Goal: Information Seeking & Learning: Check status

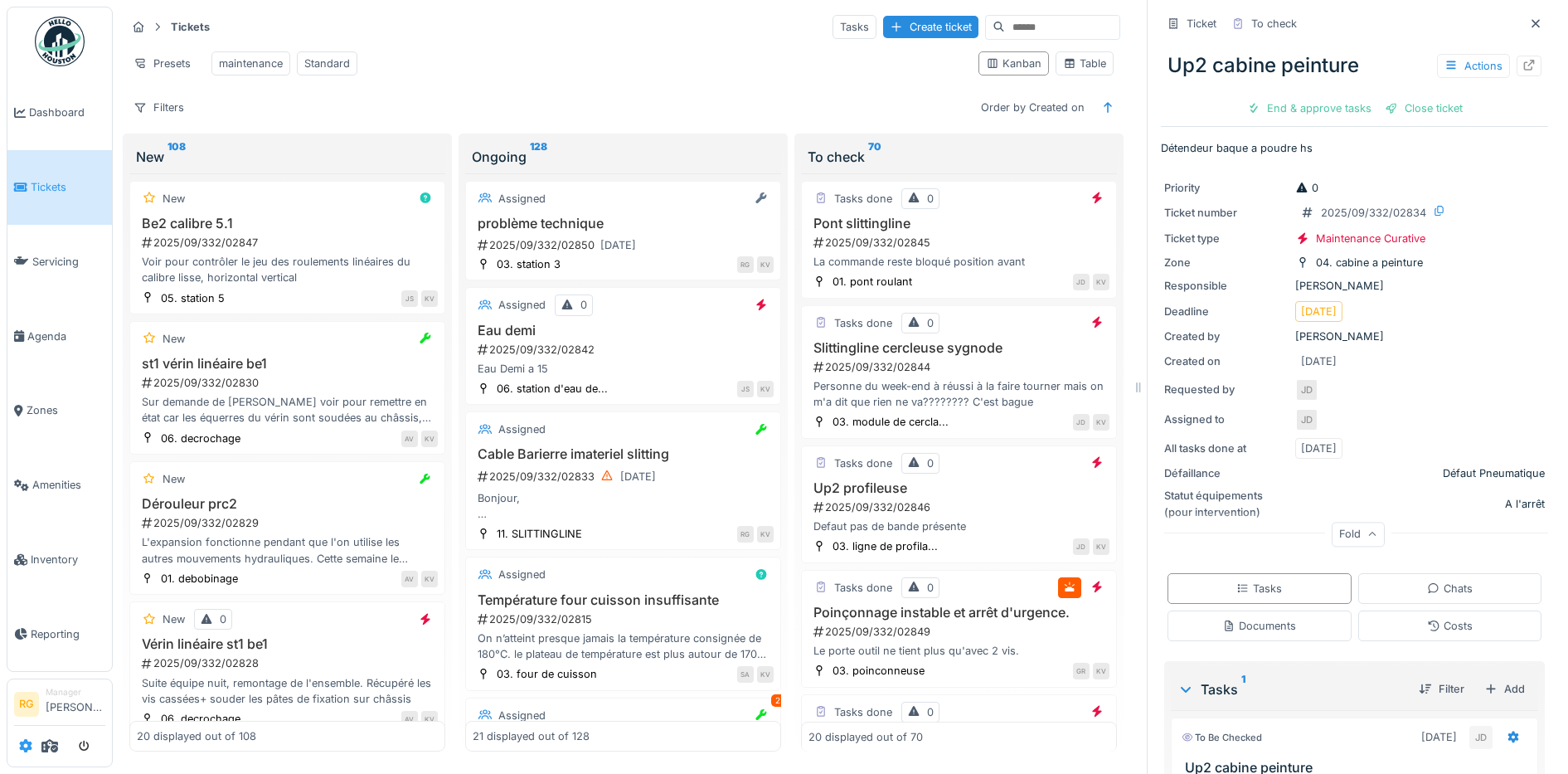
click at [24, 745] on icon at bounding box center [25, 745] width 13 height 13
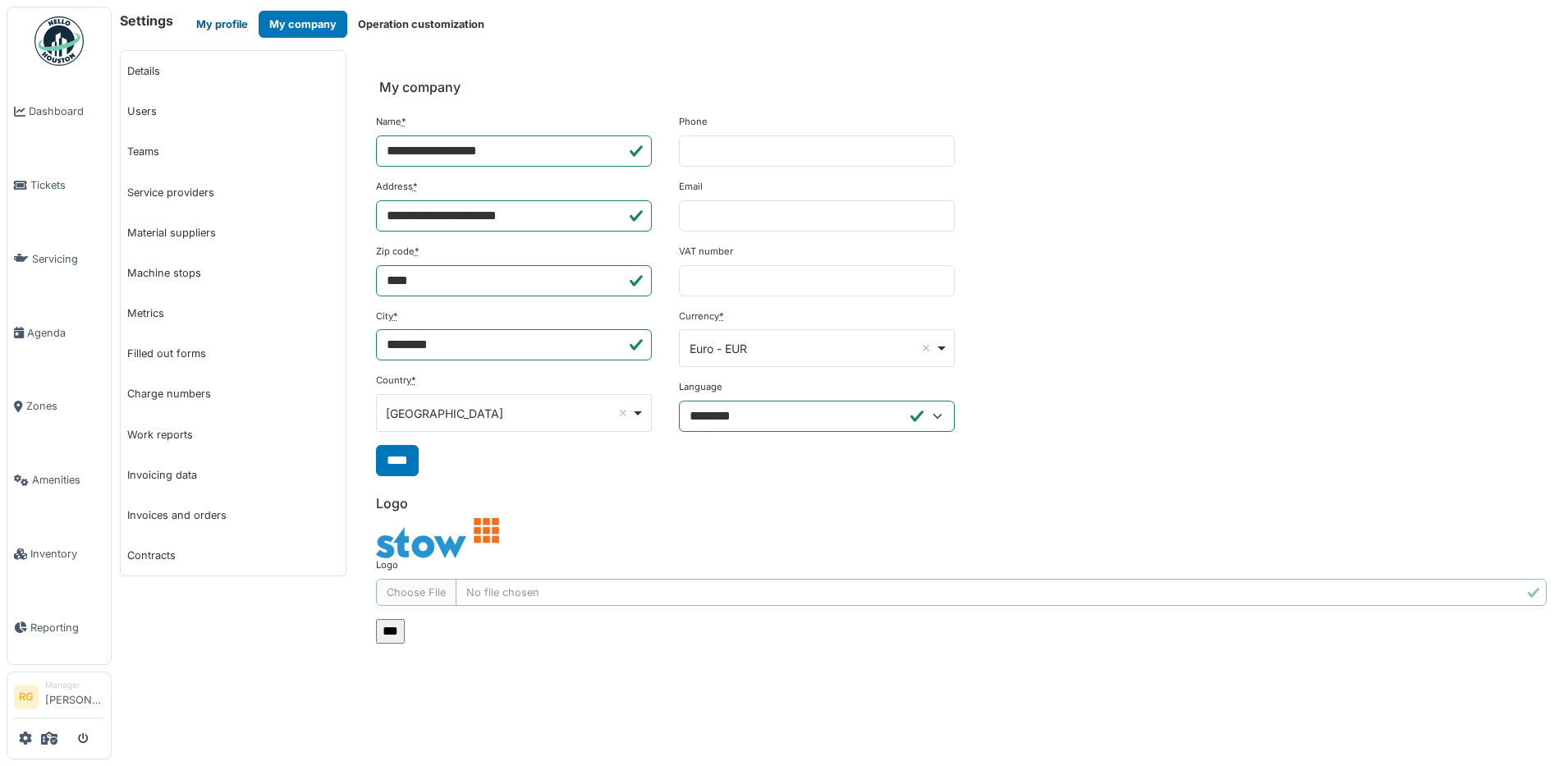
click at [242, 23] on button "My profile" at bounding box center [222, 24] width 73 height 27
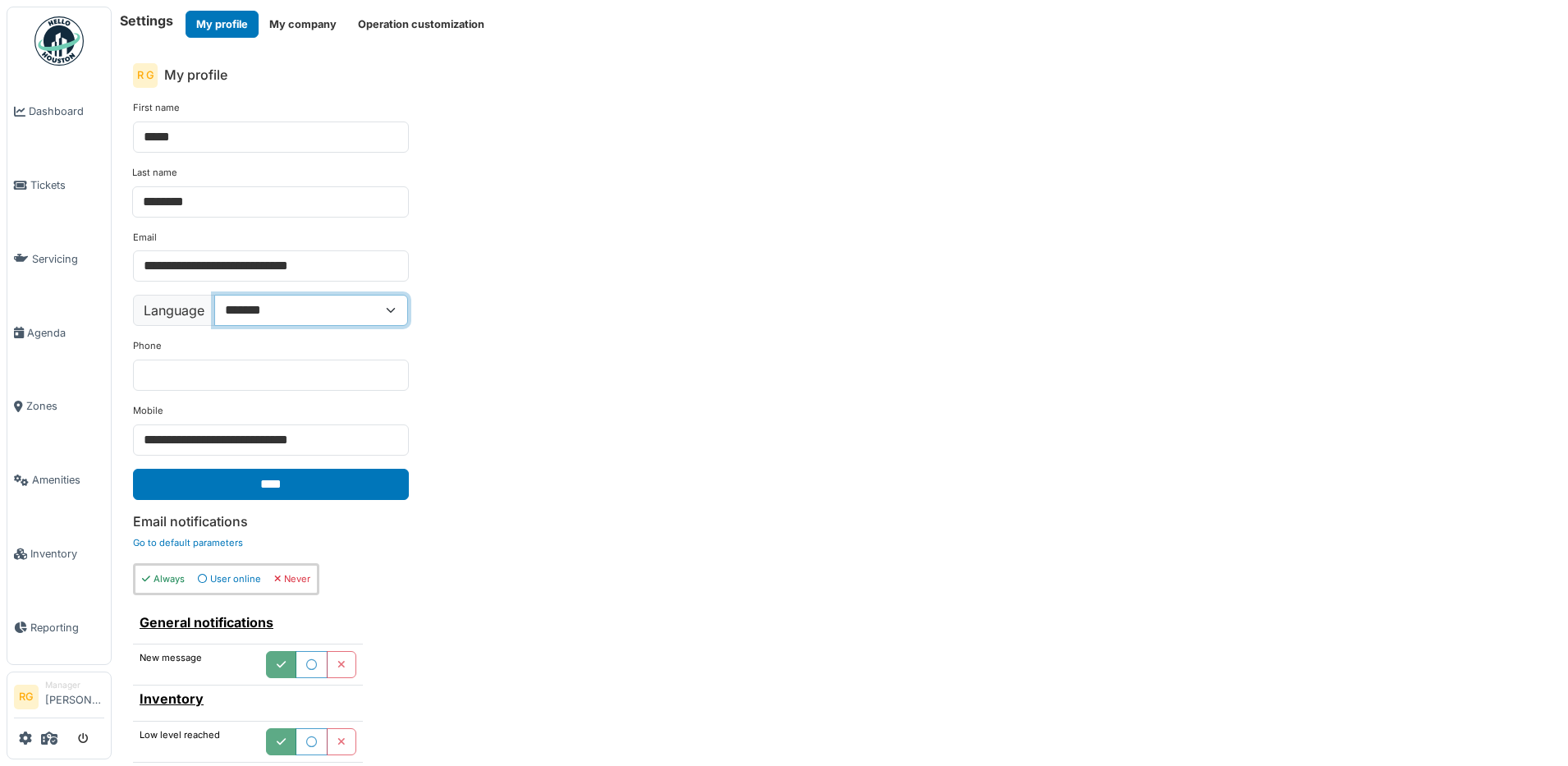
click at [389, 310] on select "**********" at bounding box center [311, 310] width 193 height 31
select select "**"
click at [214, 294] on select "**********" at bounding box center [311, 310] width 193 height 31
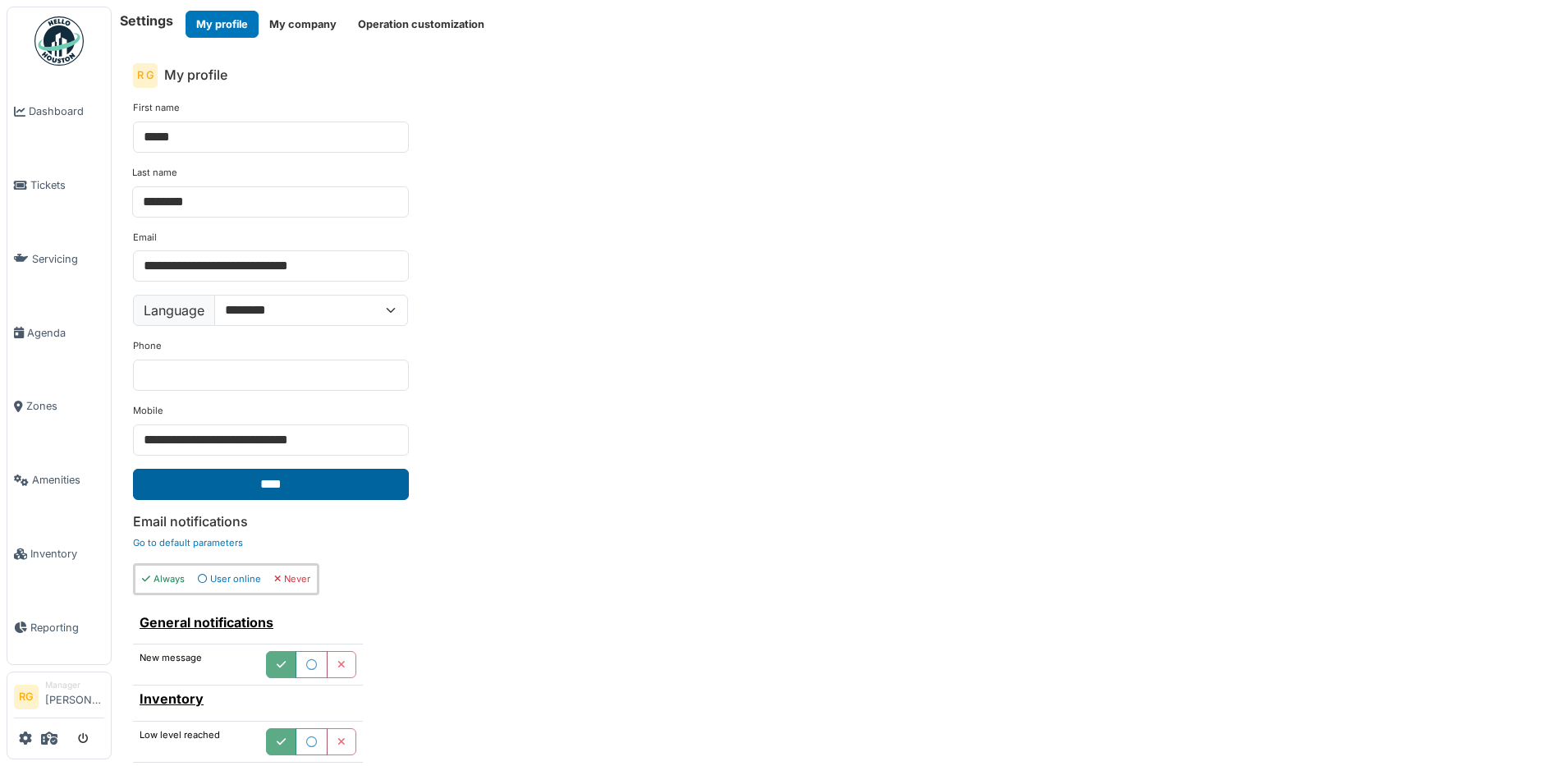
click at [298, 487] on input "****" at bounding box center [270, 484] width 276 height 31
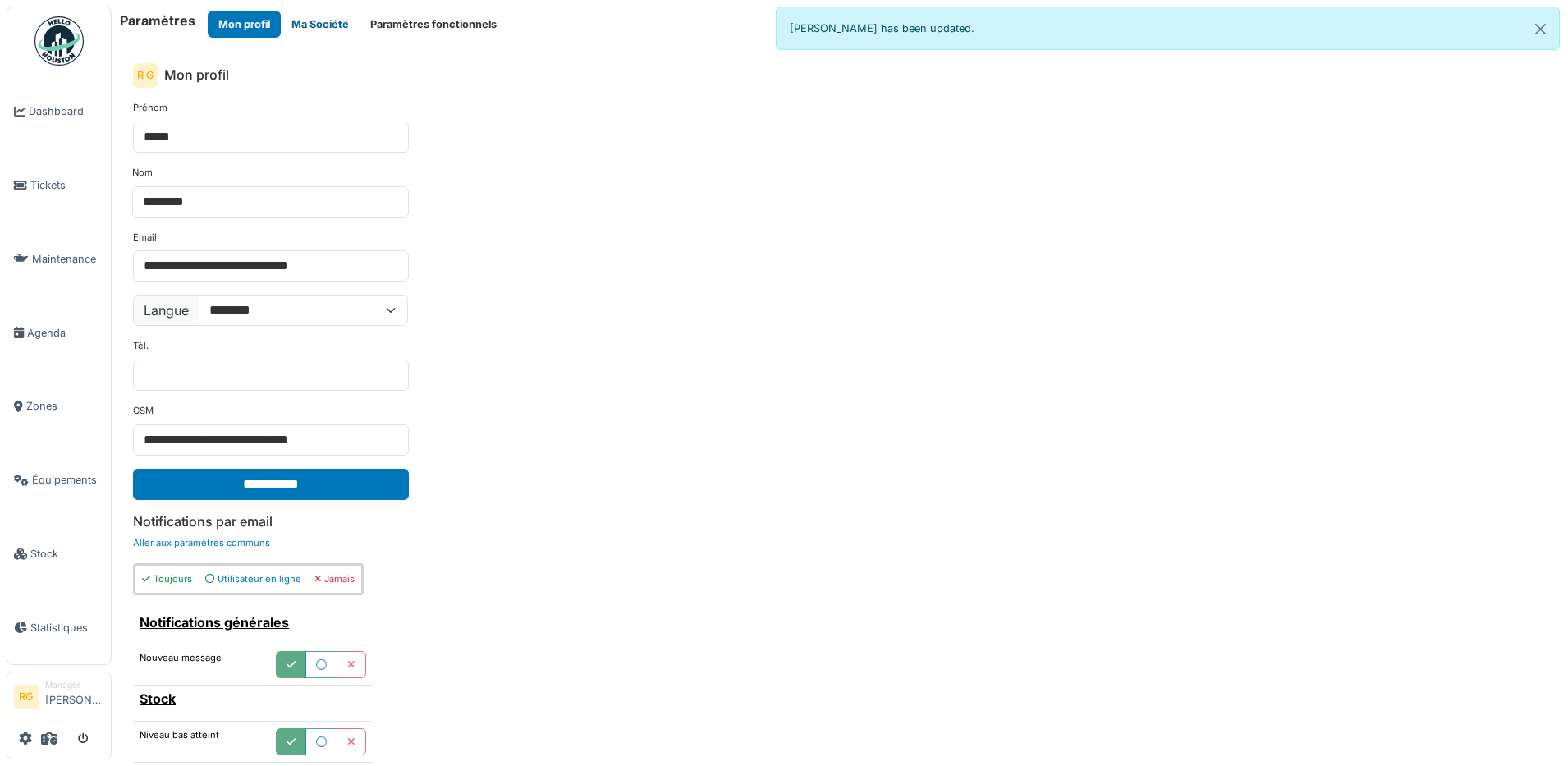
click at [318, 26] on button "Ma Société" at bounding box center [320, 24] width 79 height 27
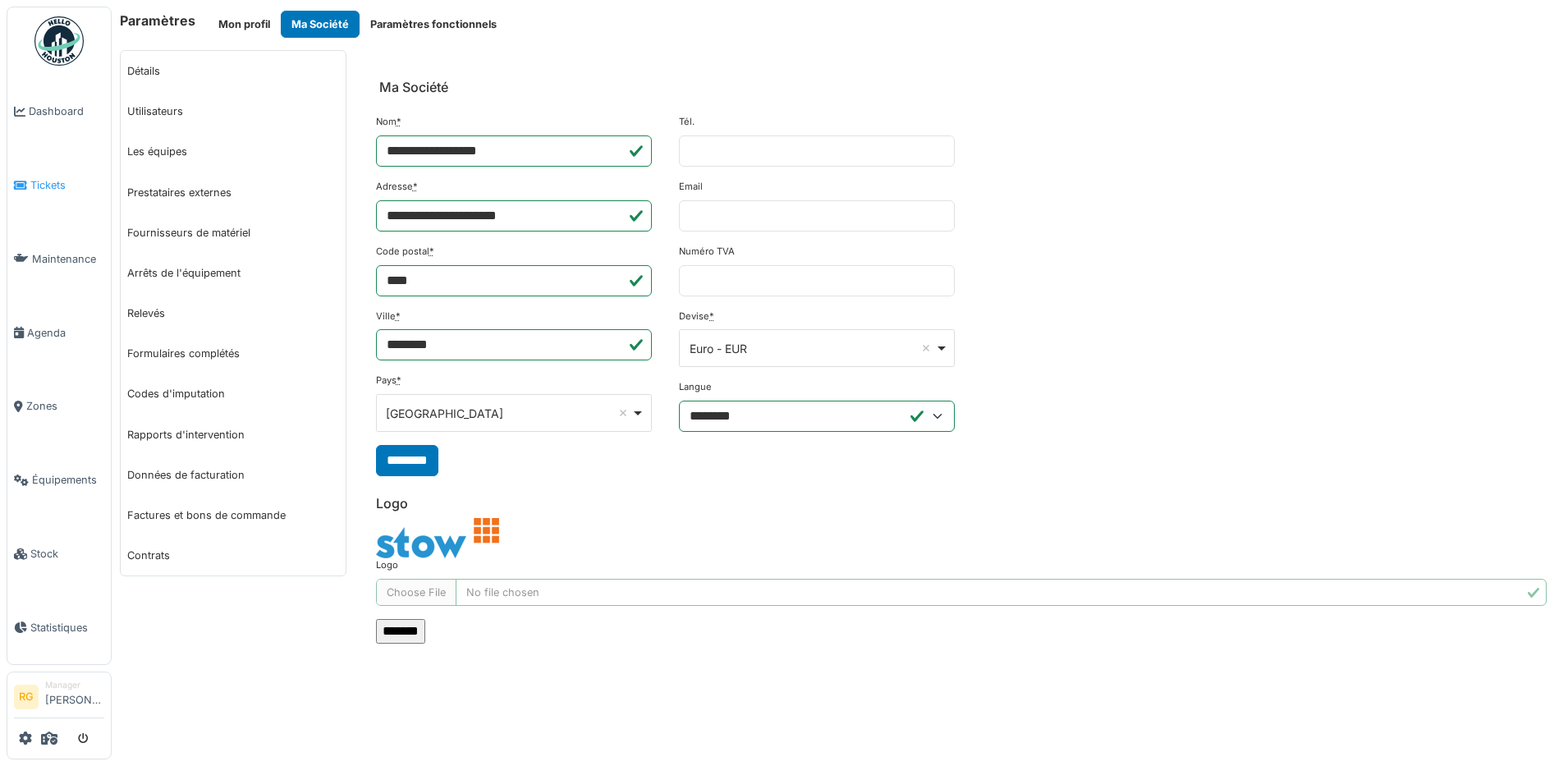
click at [47, 179] on span "Tickets" at bounding box center [67, 185] width 74 height 15
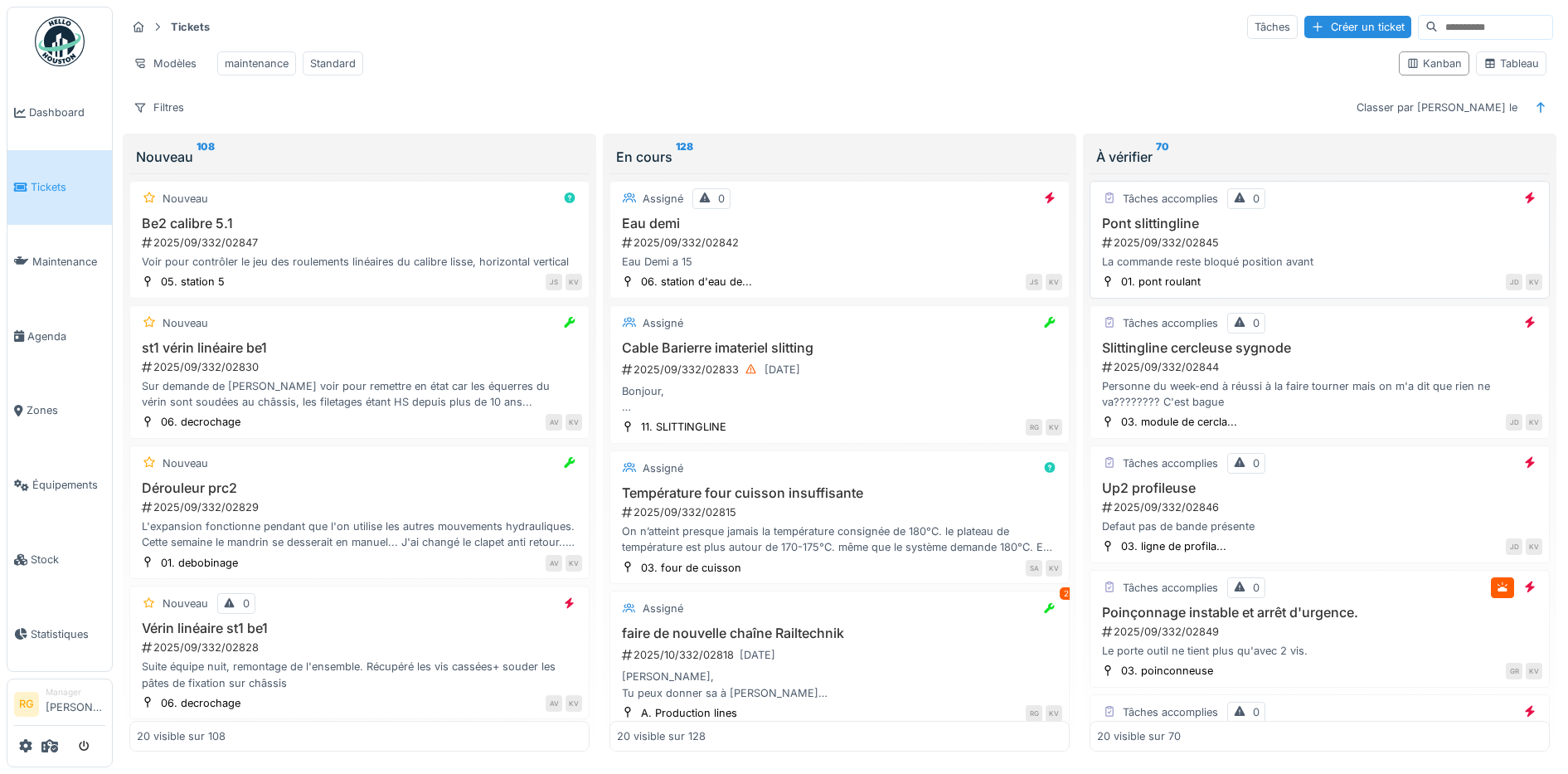
click at [1314, 251] on div "2025/09/332/02845" at bounding box center [1321, 242] width 442 height 16
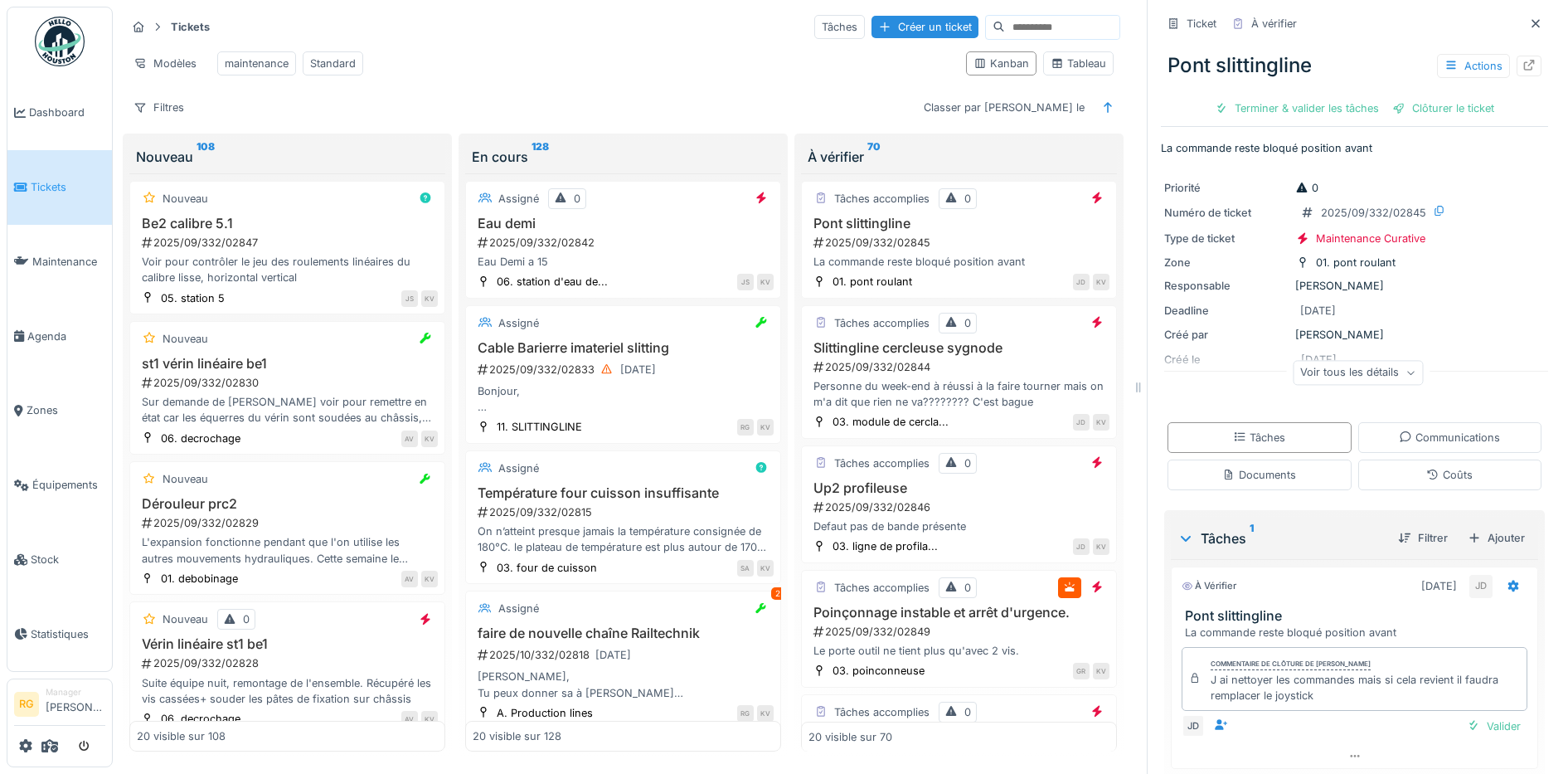
click at [1405, 374] on icon at bounding box center [1411, 374] width 10 height 9
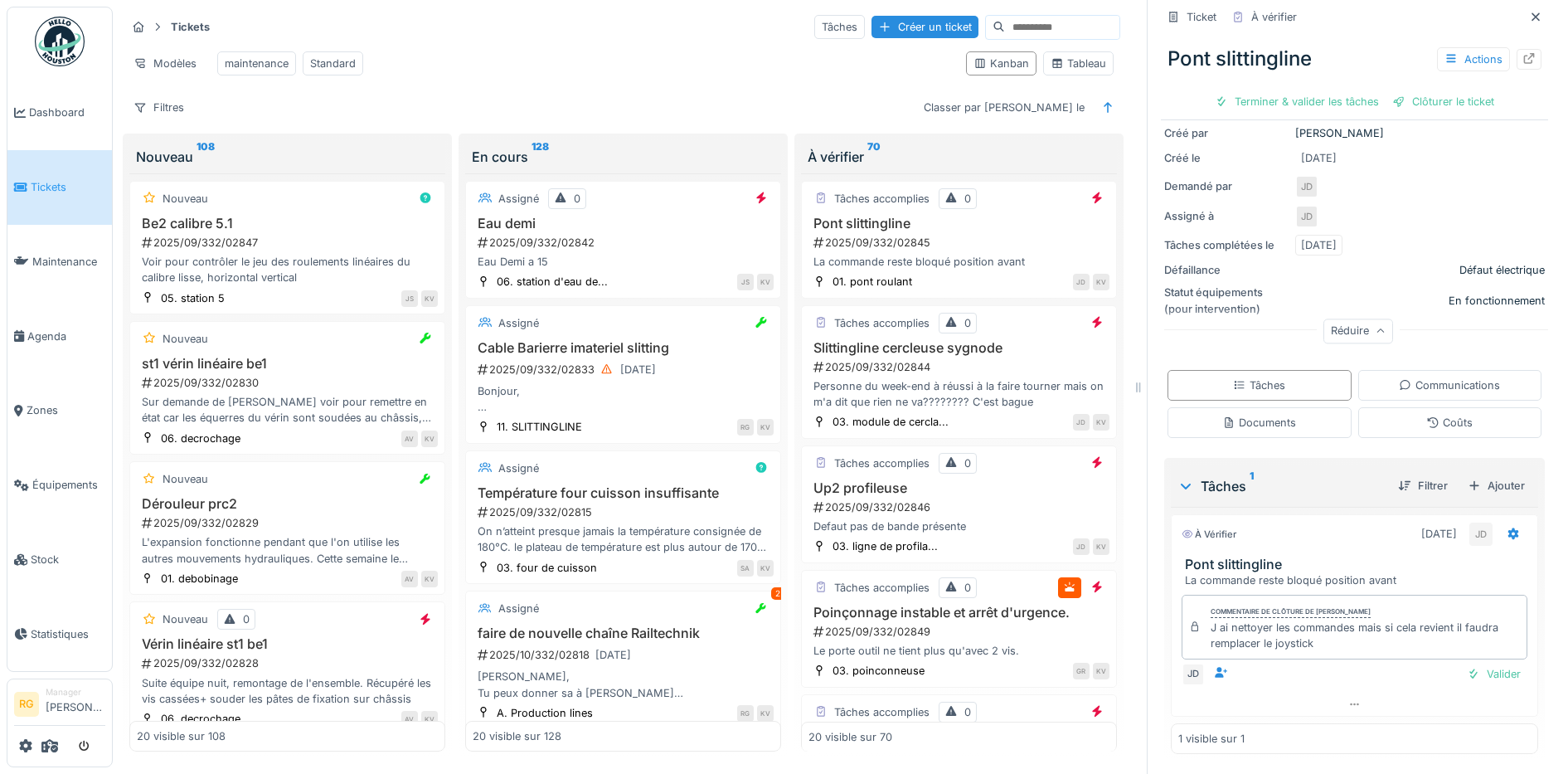
scroll to position [16, 0]
click at [1252, 415] on div "Documents" at bounding box center [1259, 423] width 73 height 16
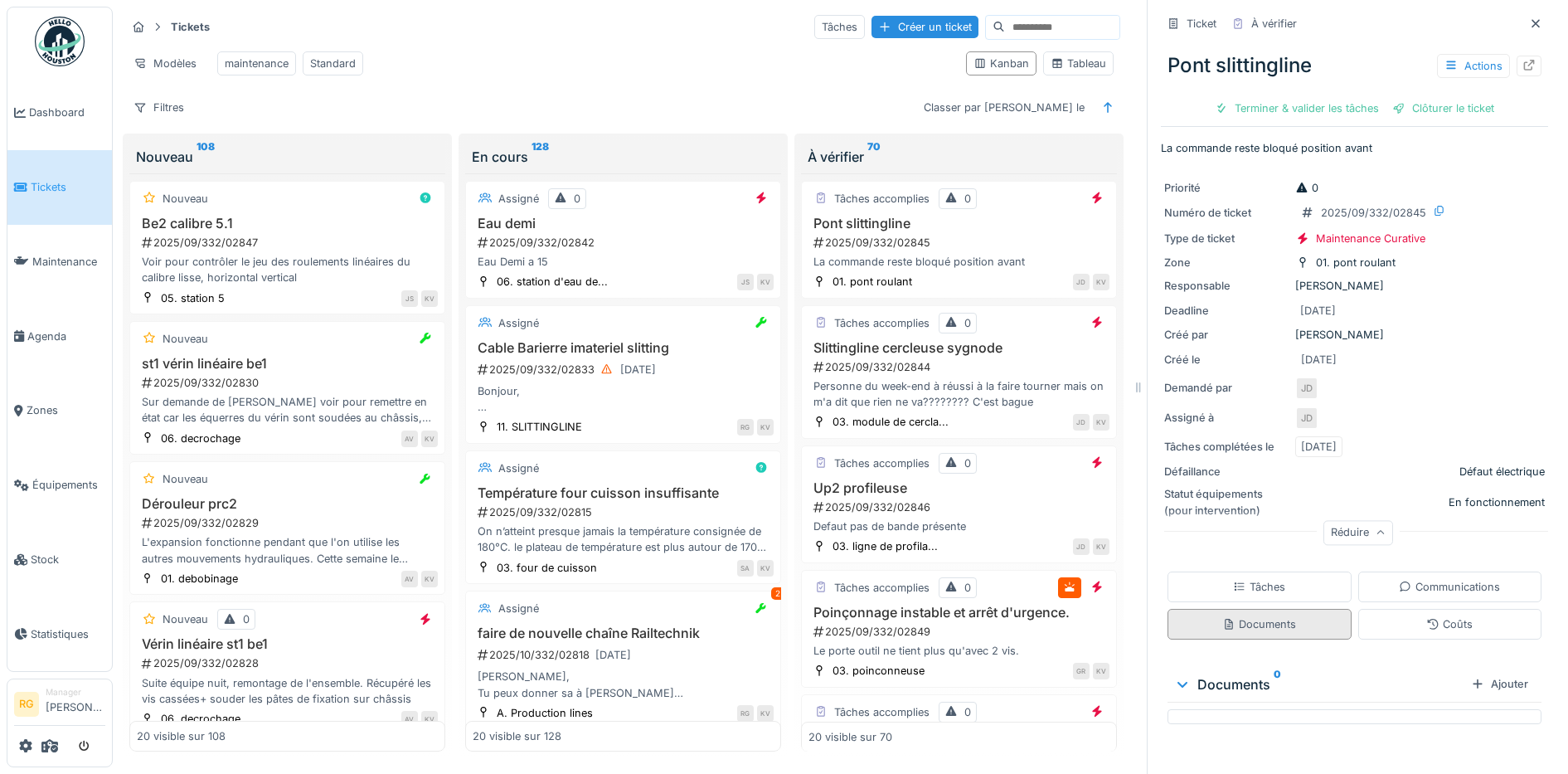
scroll to position [0, 0]
click at [1259, 579] on div "Tâches" at bounding box center [1259, 586] width 52 height 16
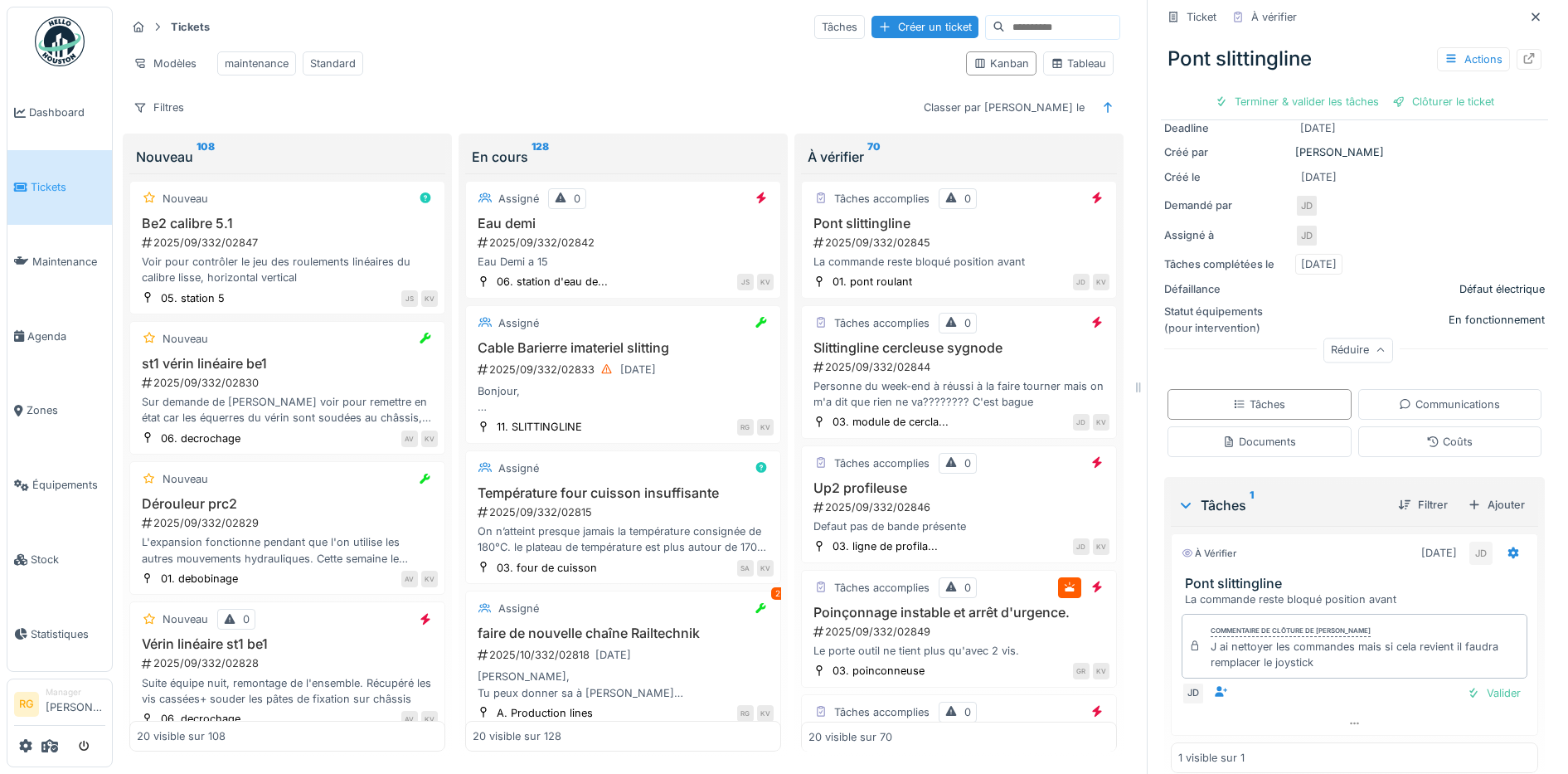
scroll to position [201, 0]
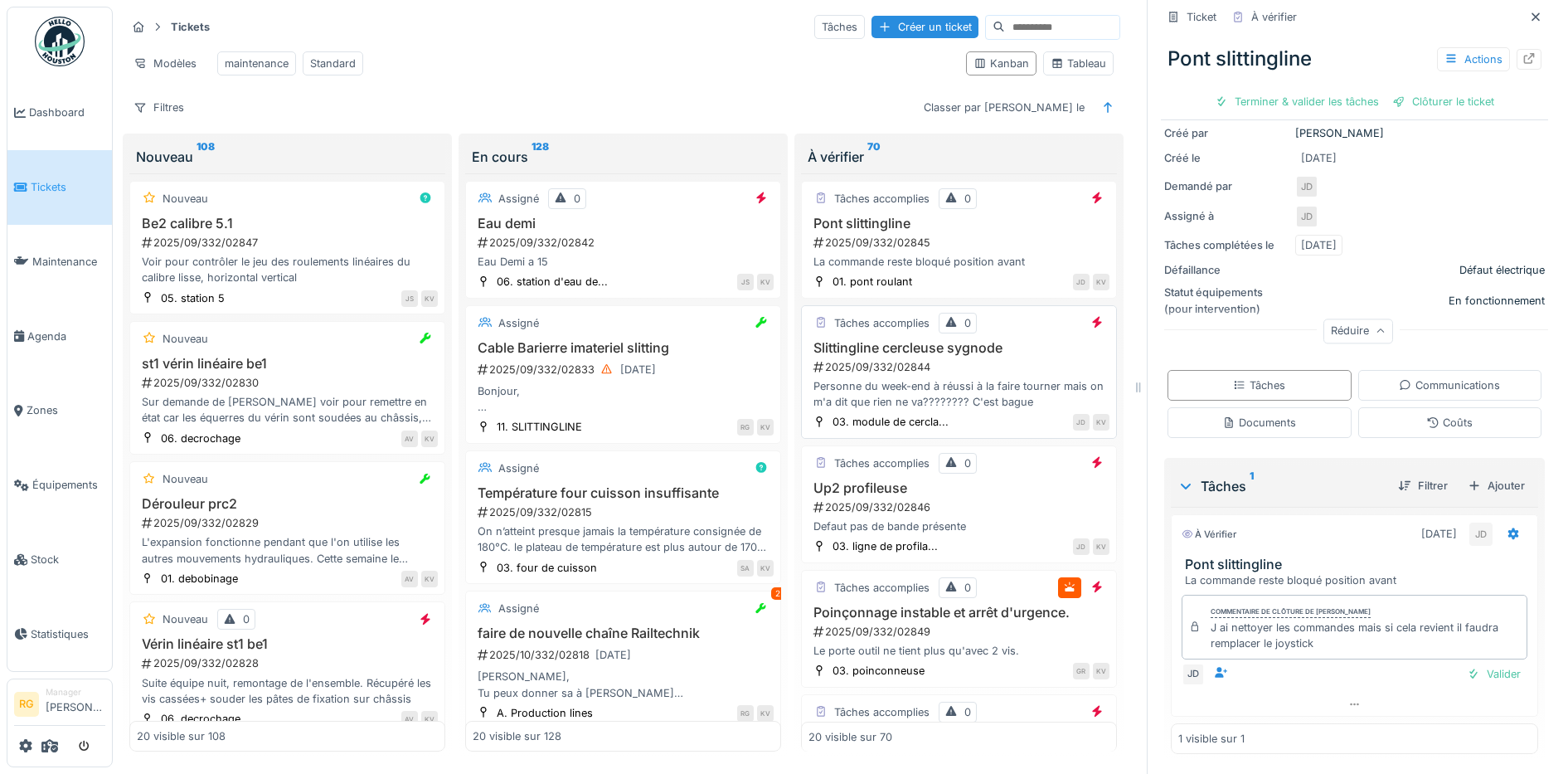
click at [943, 369] on div "2025/09/332/02844" at bounding box center [960, 367] width 297 height 16
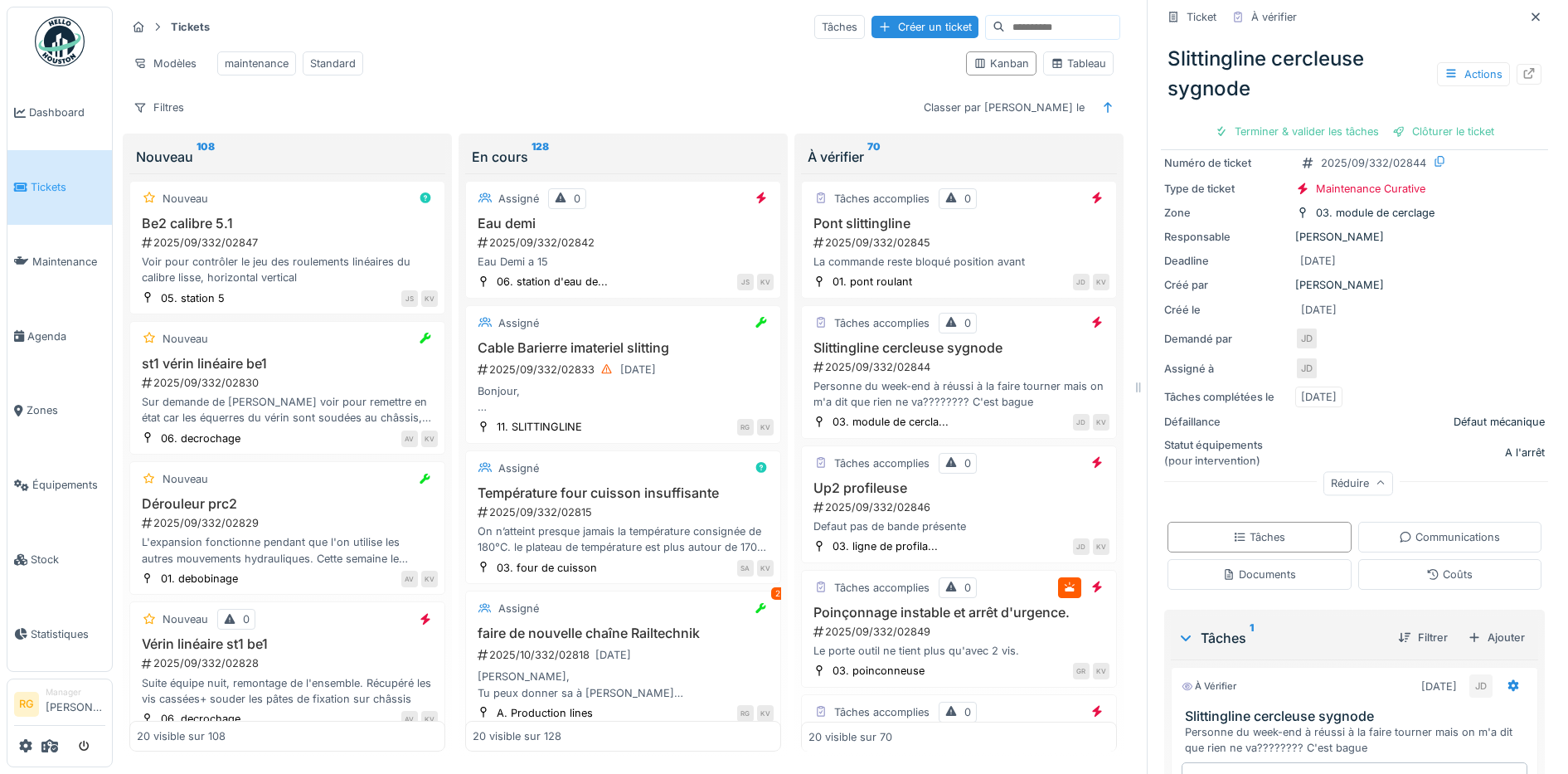
scroll to position [295, 0]
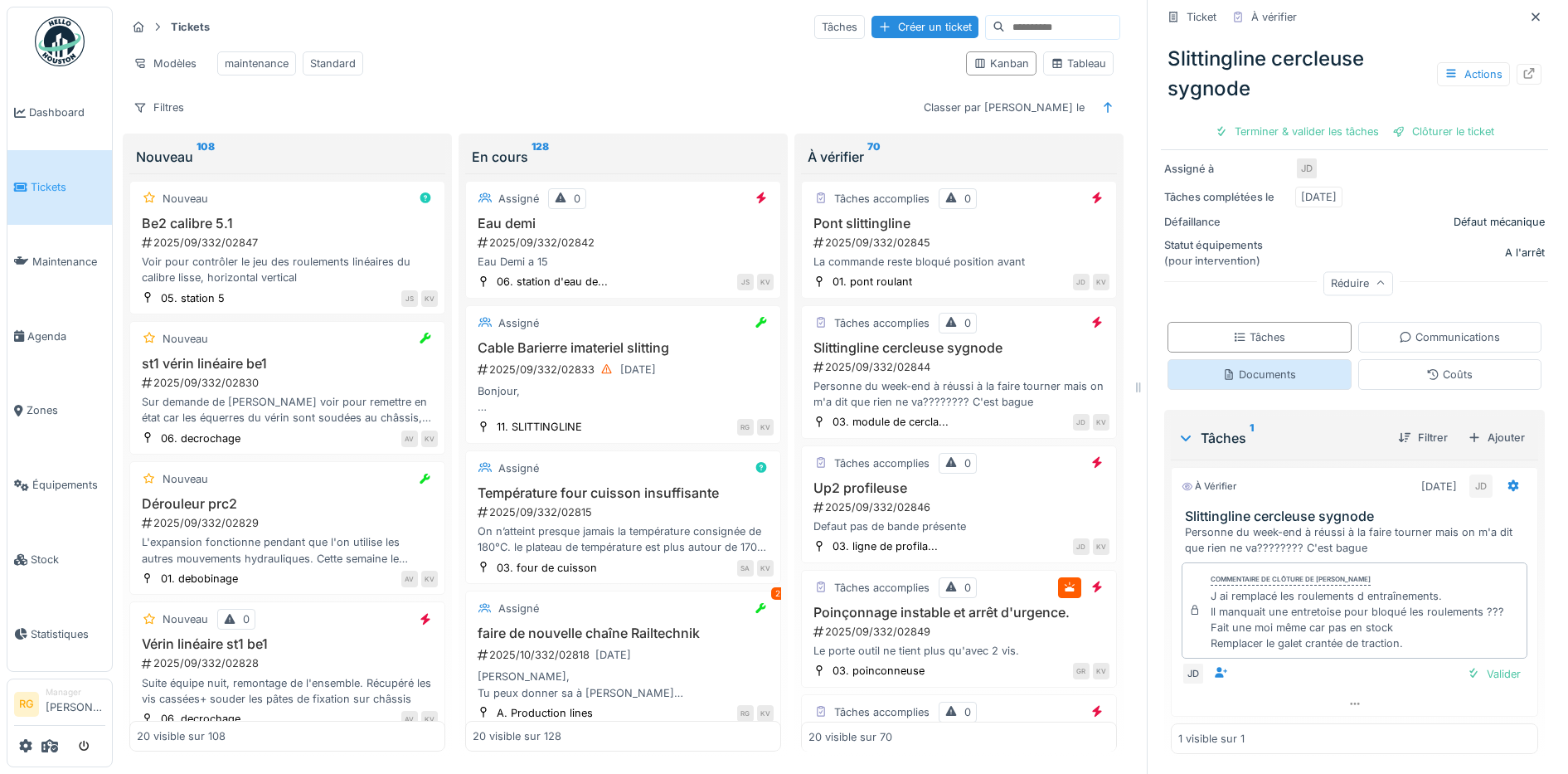
click at [1256, 367] on div "Documents" at bounding box center [1259, 374] width 73 height 16
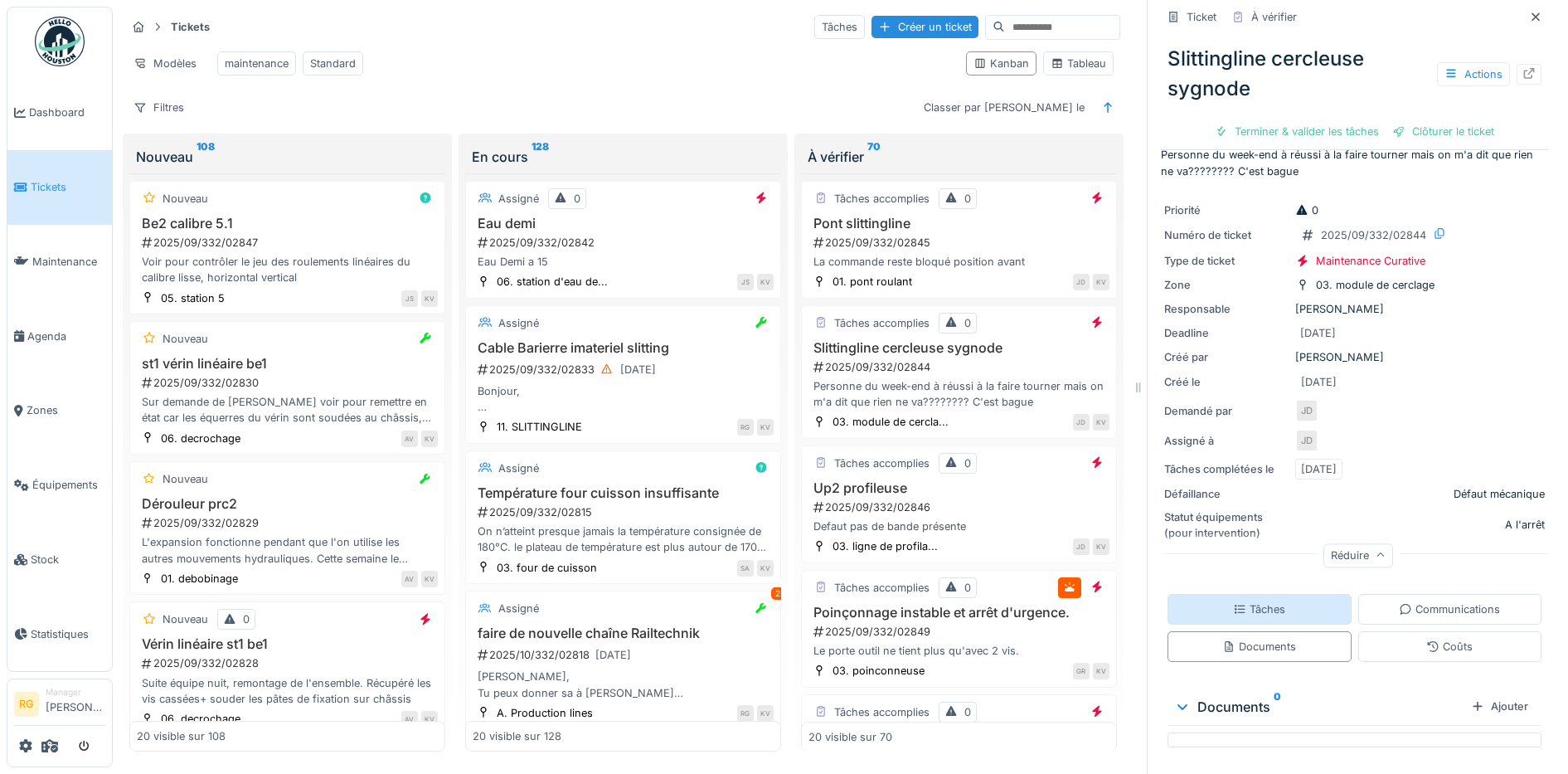
click at [1236, 601] on div "Tâches" at bounding box center [1259, 609] width 52 height 16
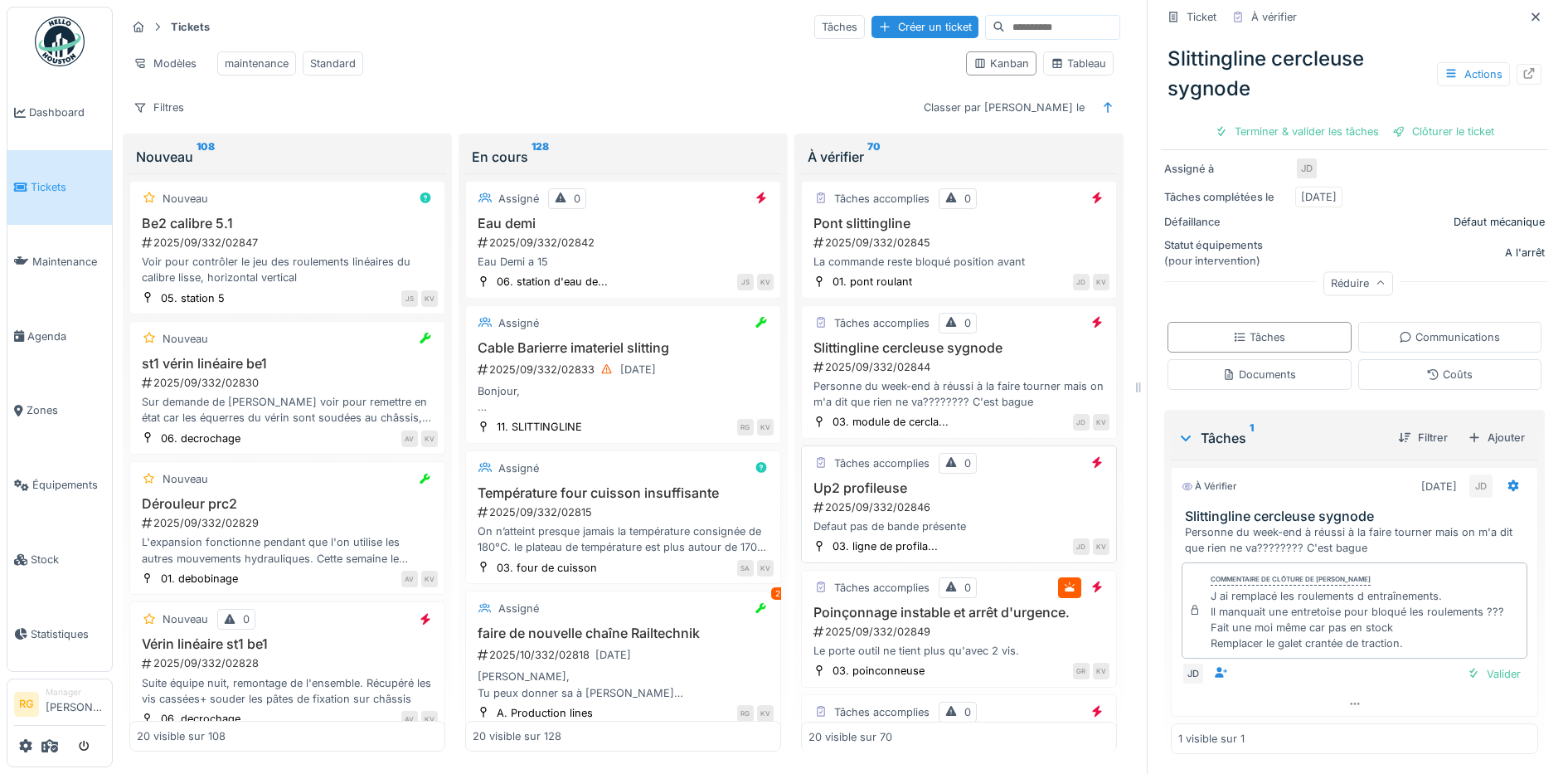
click at [999, 505] on div "2025/09/332/02846" at bounding box center [960, 507] width 297 height 16
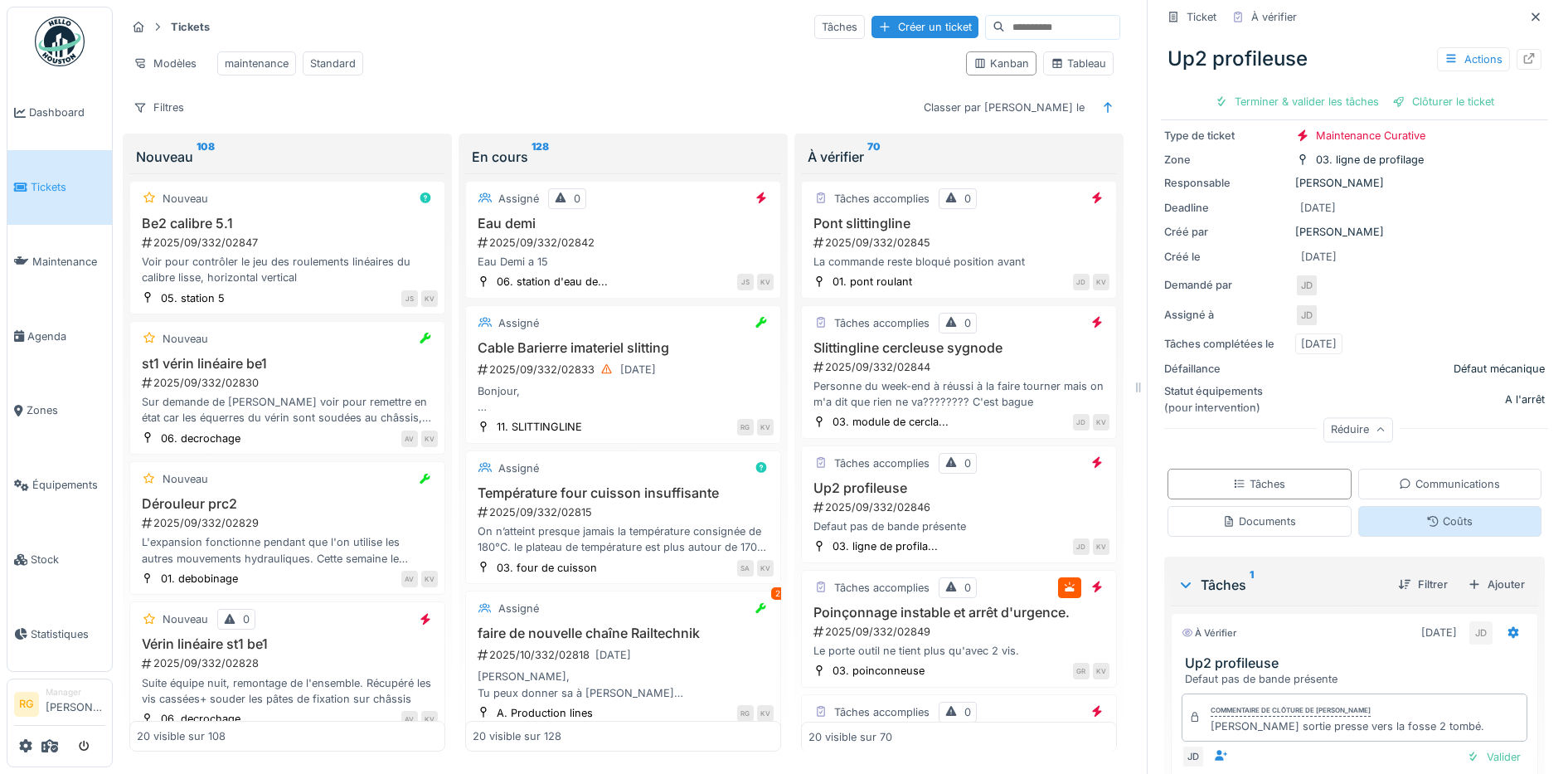
scroll to position [186, 0]
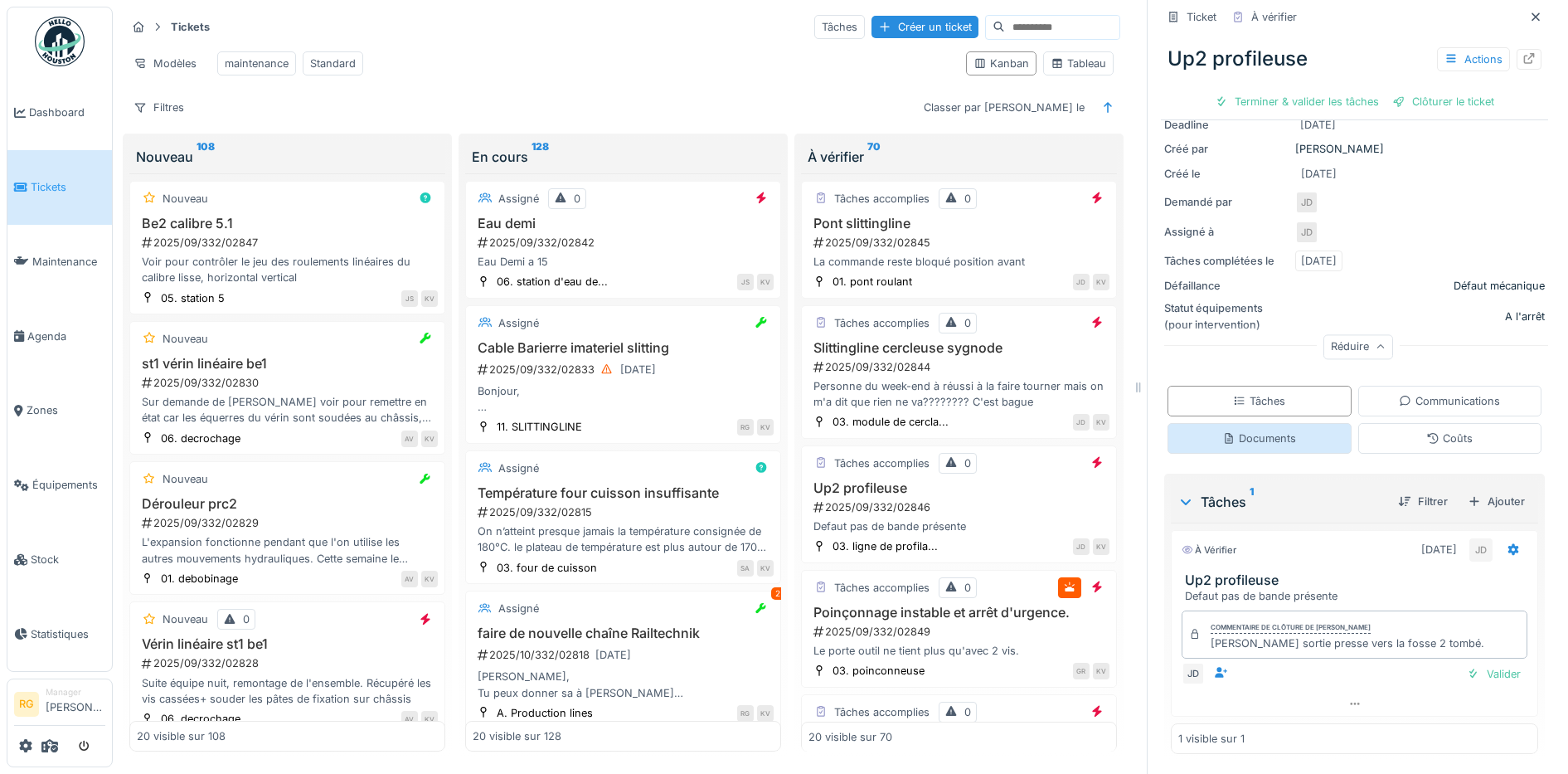
click at [1251, 431] on div "Documents" at bounding box center [1259, 438] width 73 height 16
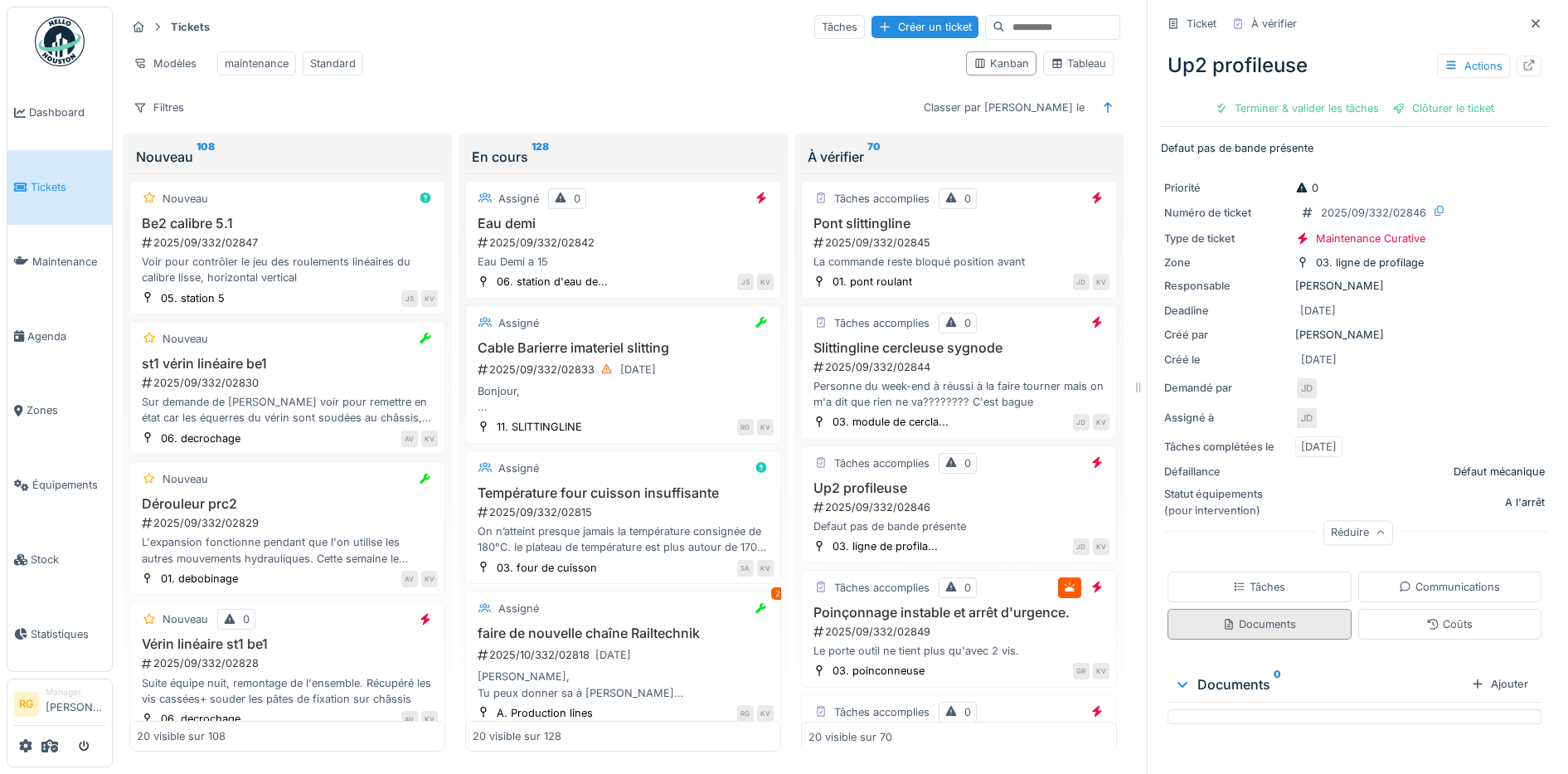
scroll to position [0, 0]
click at [1233, 579] on div "Tâches" at bounding box center [1259, 586] width 52 height 16
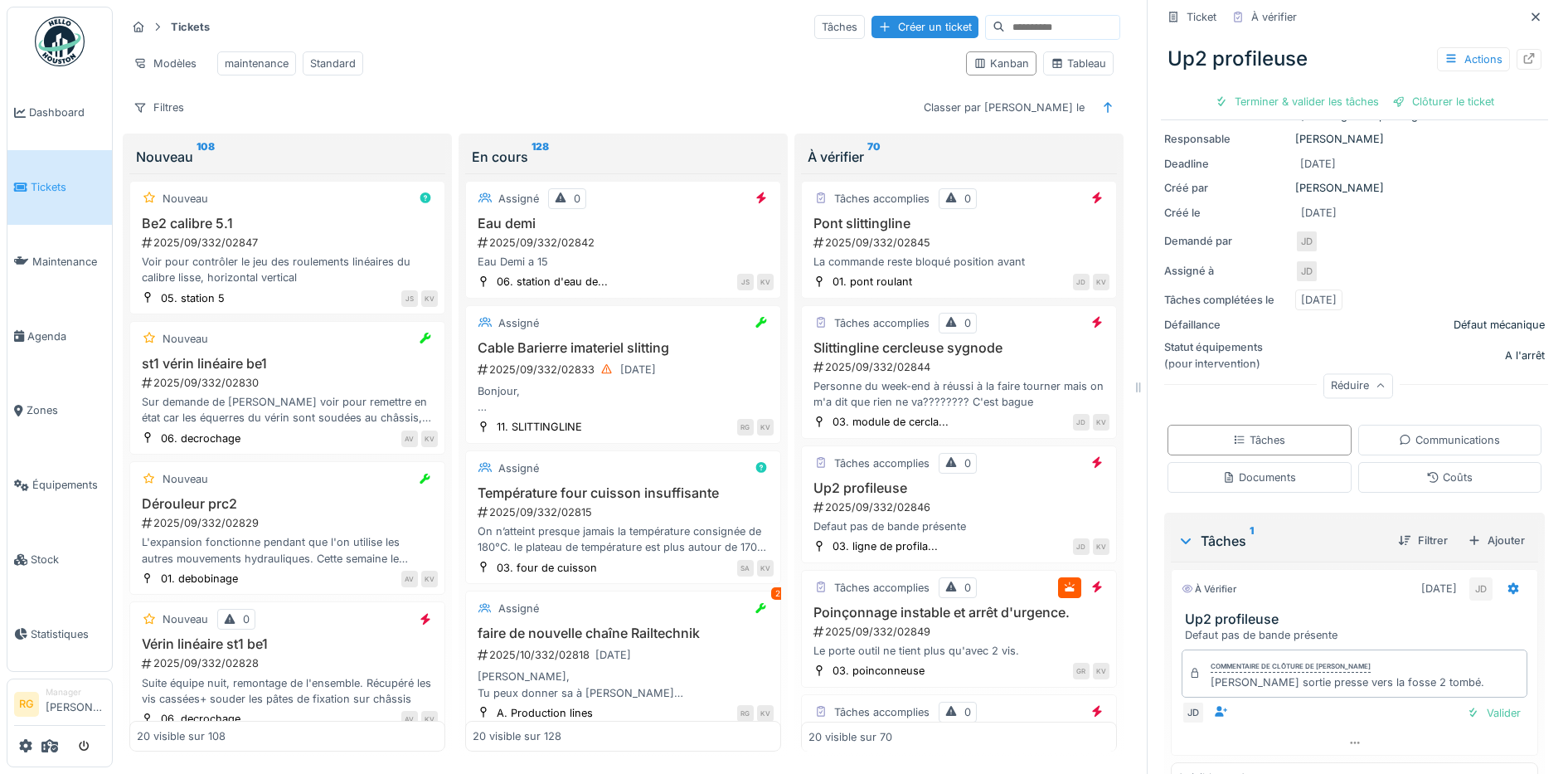
scroll to position [186, 0]
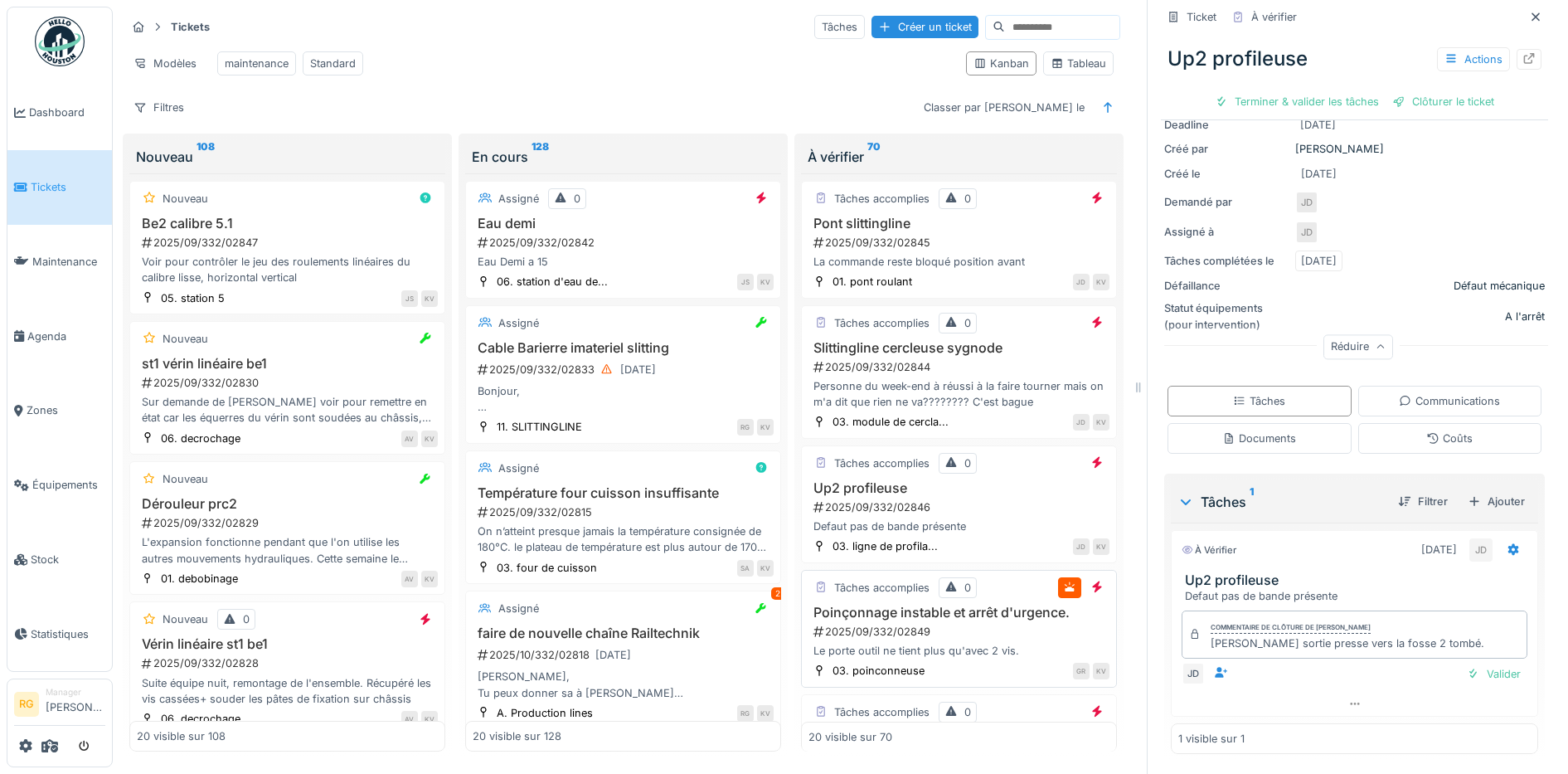
click at [960, 634] on div "2025/09/332/02849" at bounding box center [960, 631] width 297 height 16
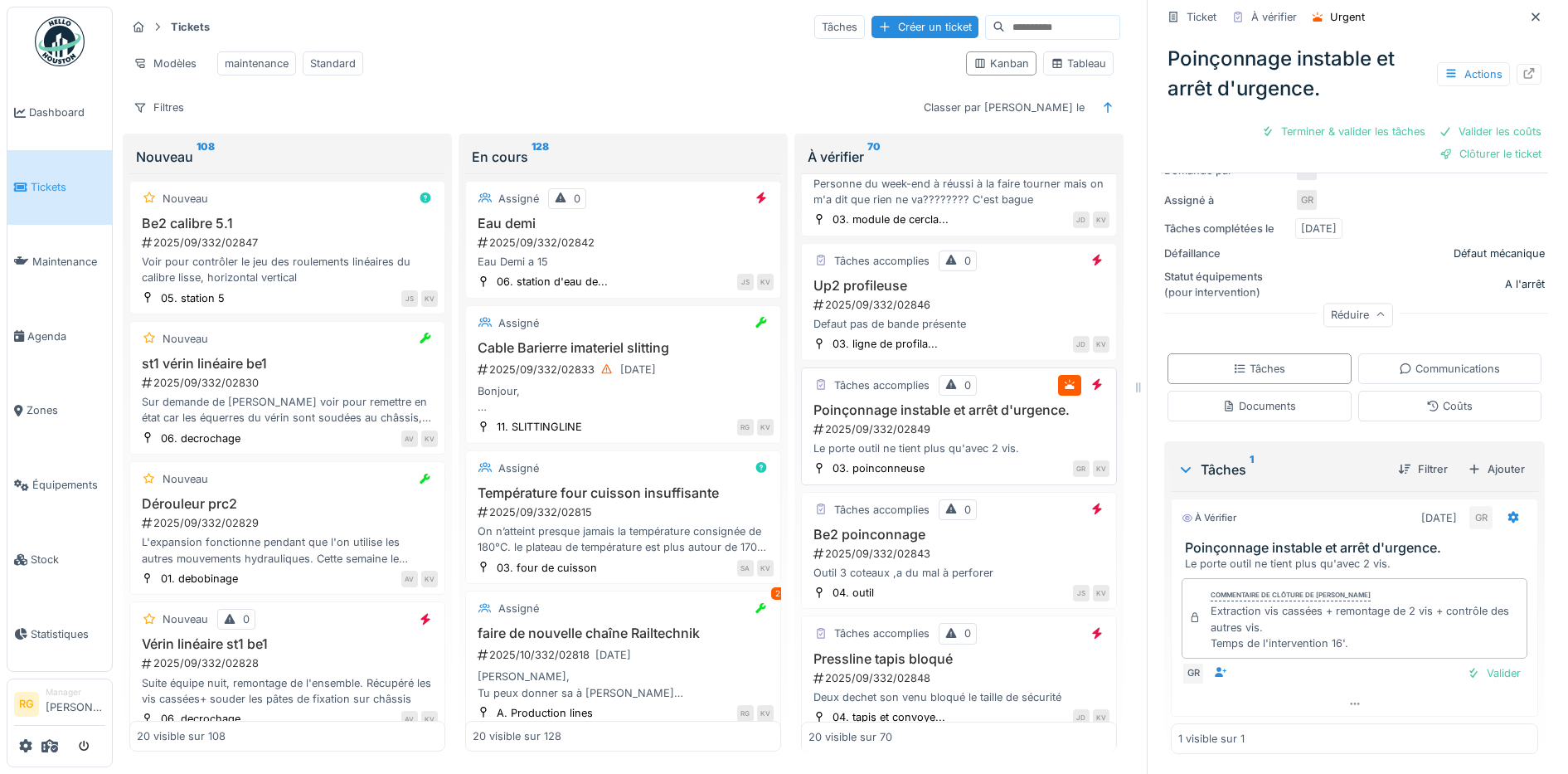
scroll to position [208, 0]
click at [975, 434] on div "Poinçonnage instable et arrêt d'urgence. 2025/09/332/02849 Le porte outil ne ti…" at bounding box center [959, 424] width 301 height 54
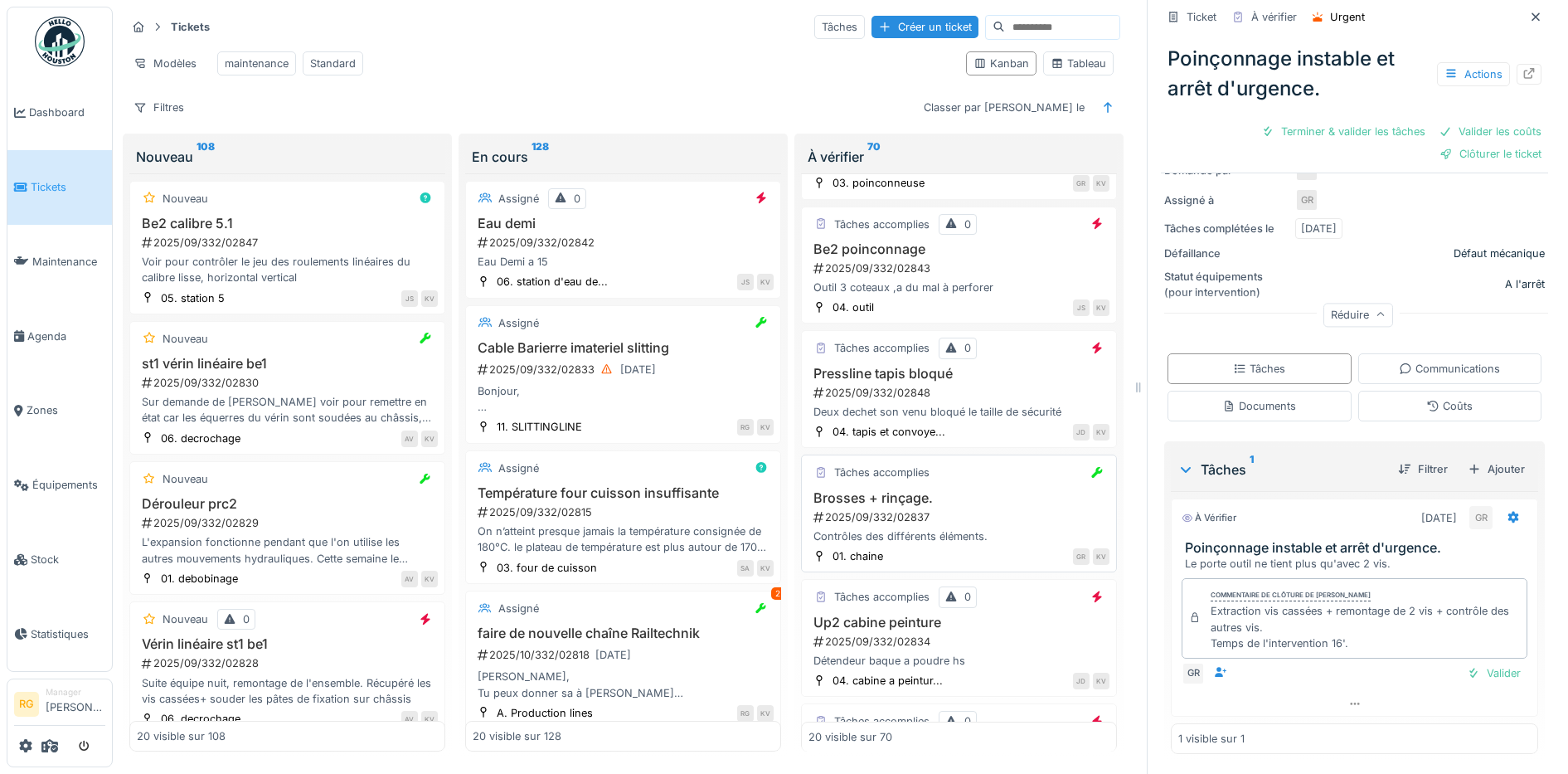
scroll to position [622, 0]
